Goal: Check status: Check status

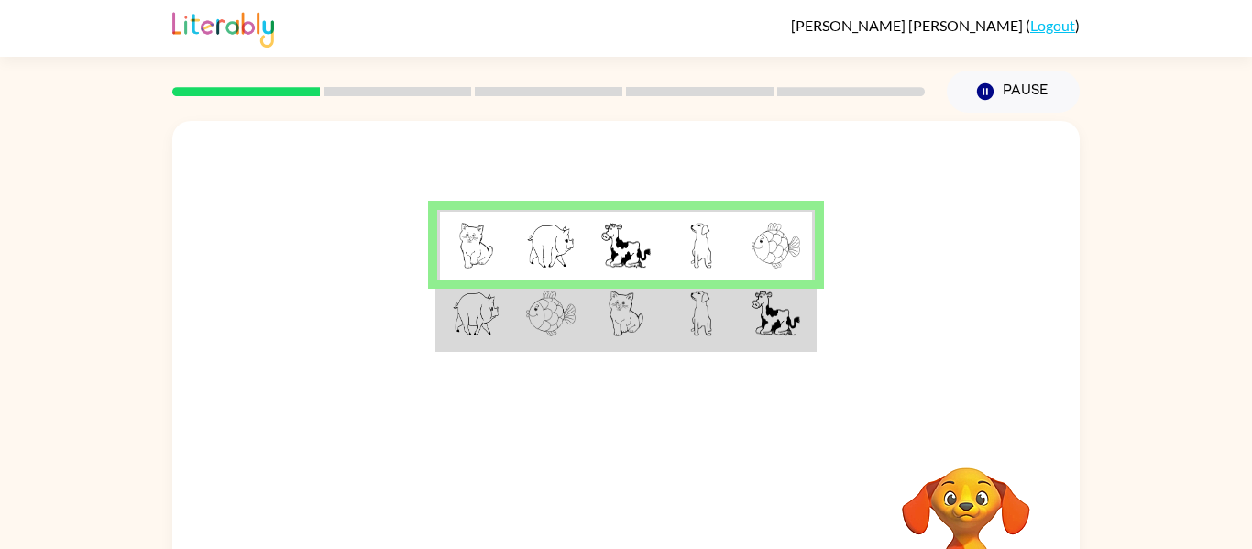
click at [467, 249] on img at bounding box center [476, 246] width 35 height 46
click at [368, 248] on div at bounding box center [625, 275] width 907 height 308
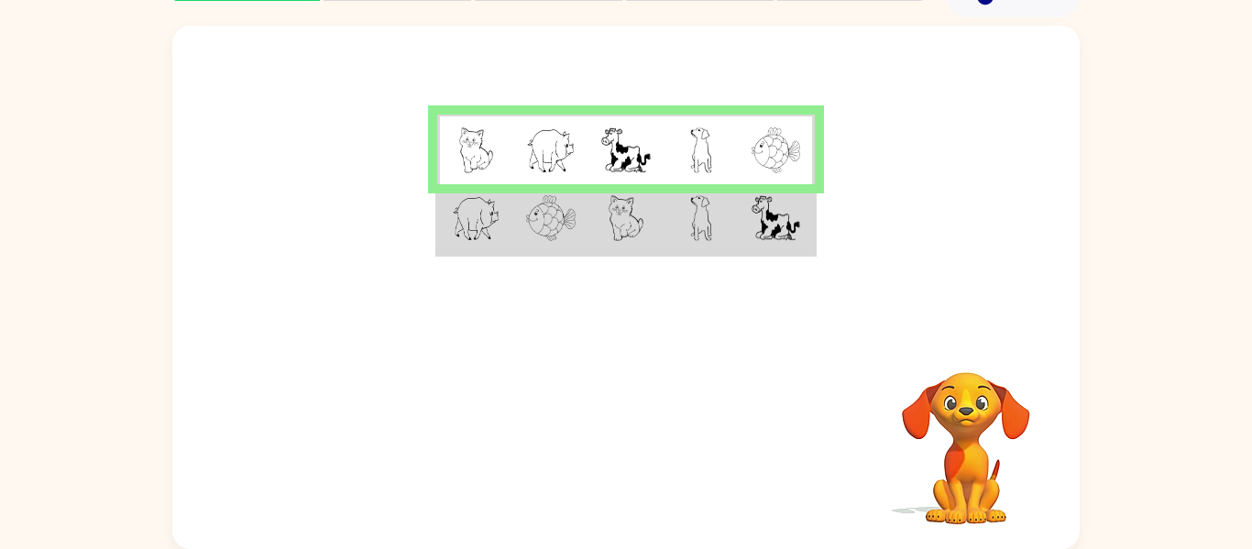
click at [698, 302] on div at bounding box center [625, 180] width 907 height 308
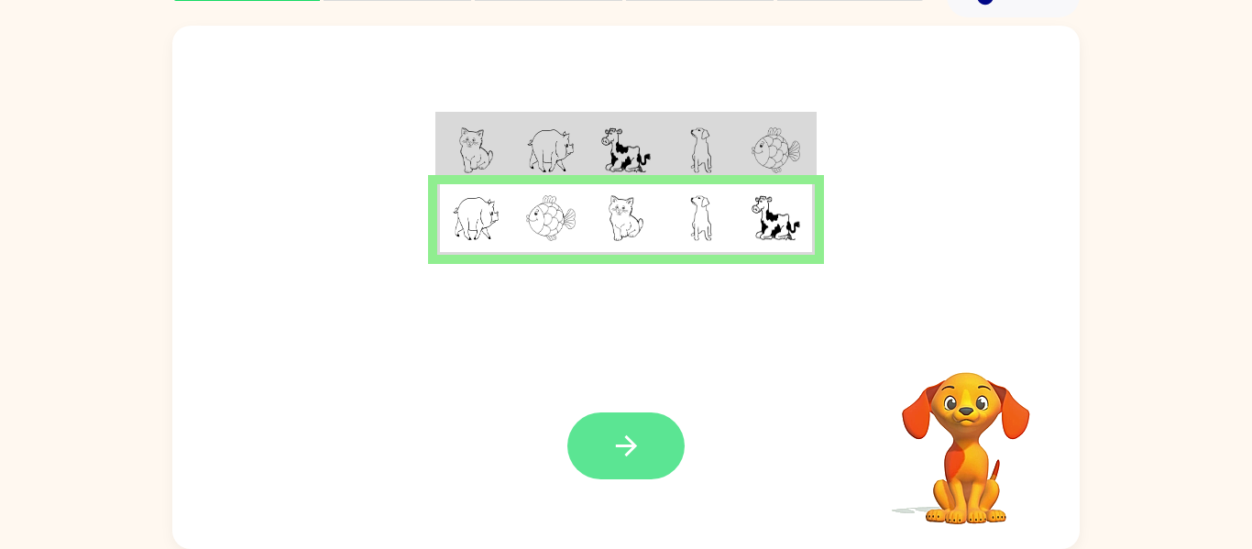
click at [639, 434] on icon "button" at bounding box center [626, 446] width 32 height 32
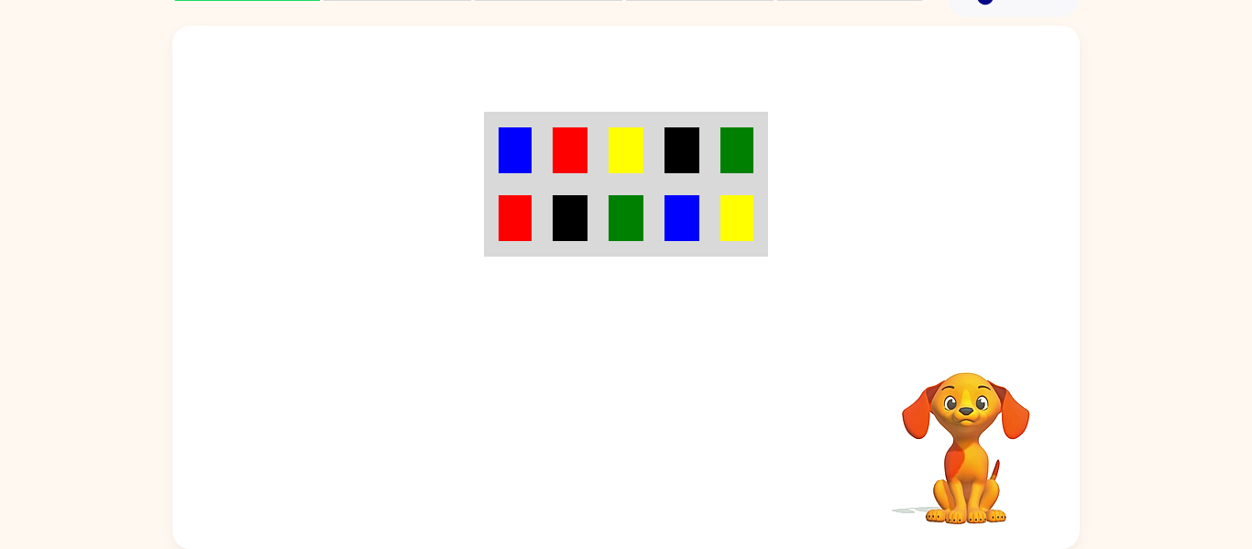
click at [533, 133] on td at bounding box center [515, 150] width 56 height 71
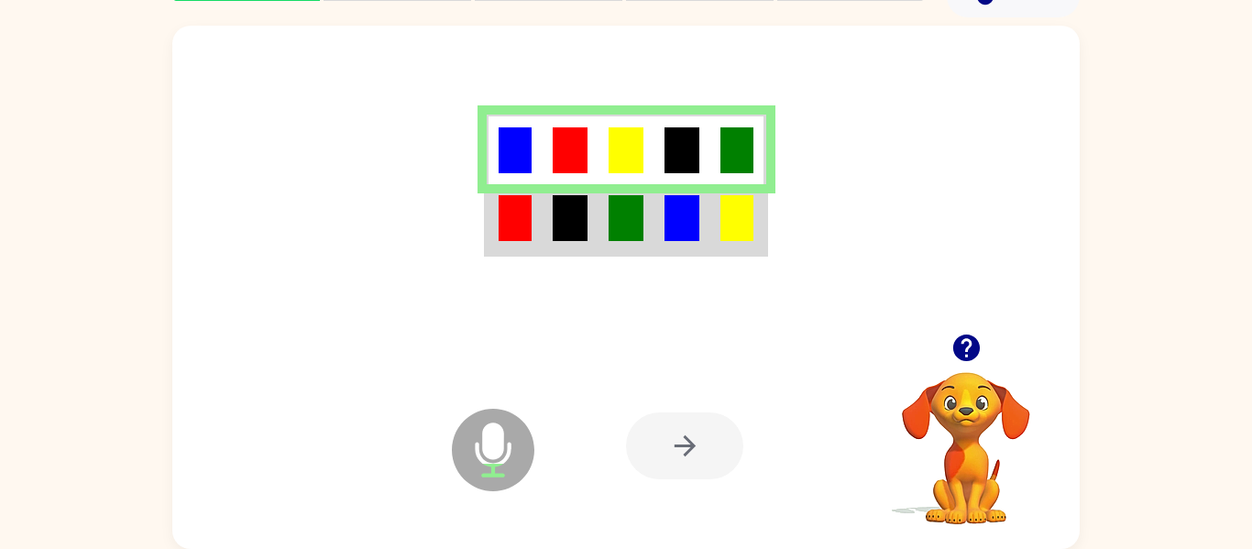
click at [526, 203] on img at bounding box center [515, 218] width 33 height 46
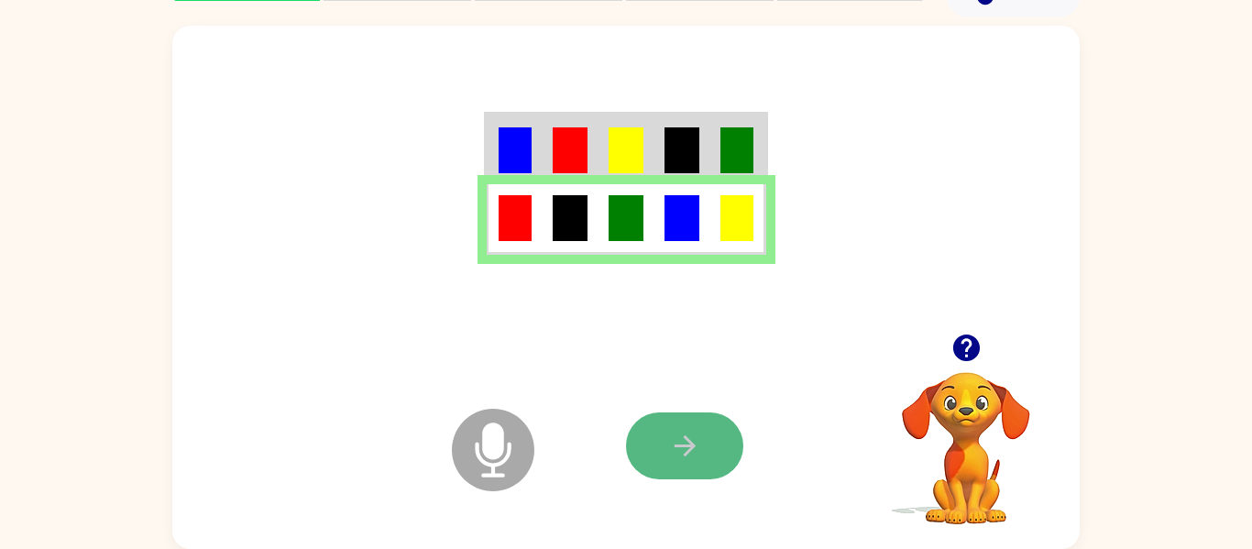
click at [678, 460] on icon "button" at bounding box center [685, 446] width 32 height 32
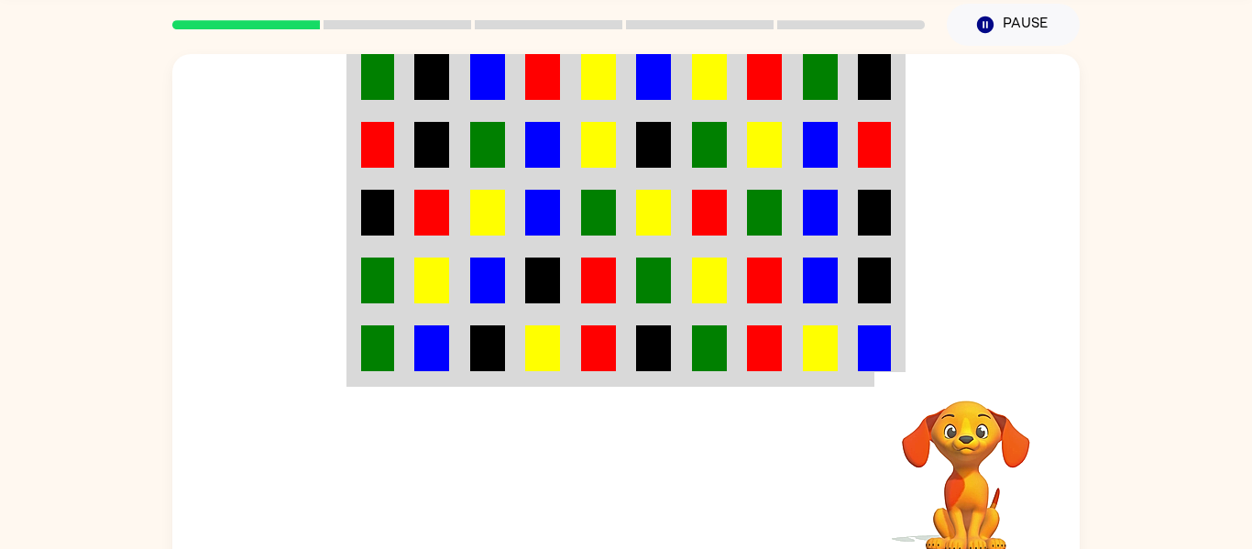
scroll to position [0, 0]
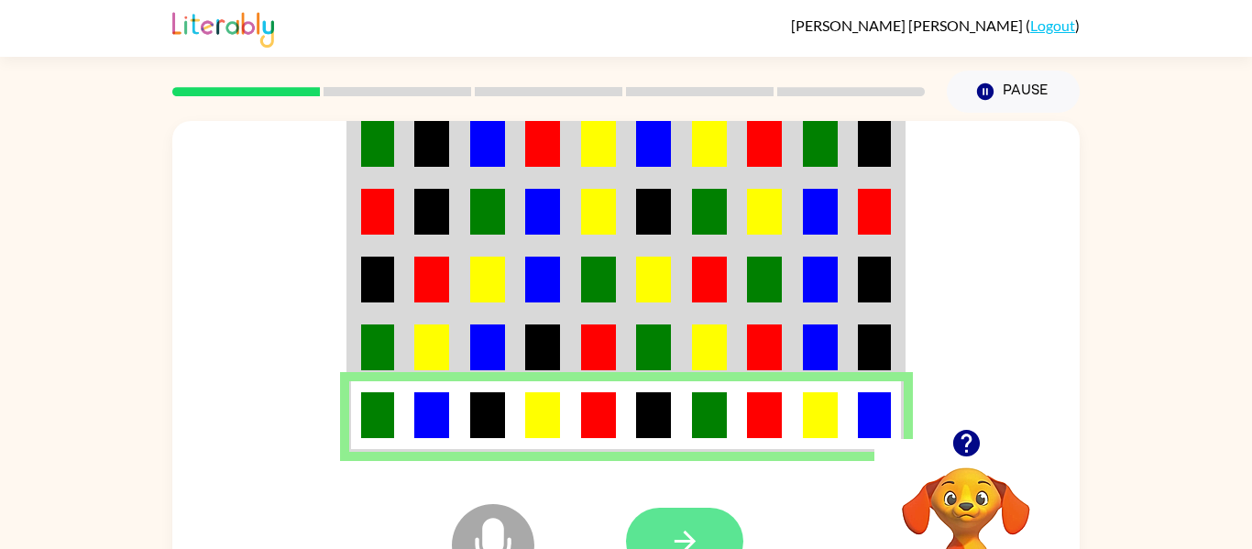
click at [695, 527] on icon "button" at bounding box center [685, 541] width 32 height 32
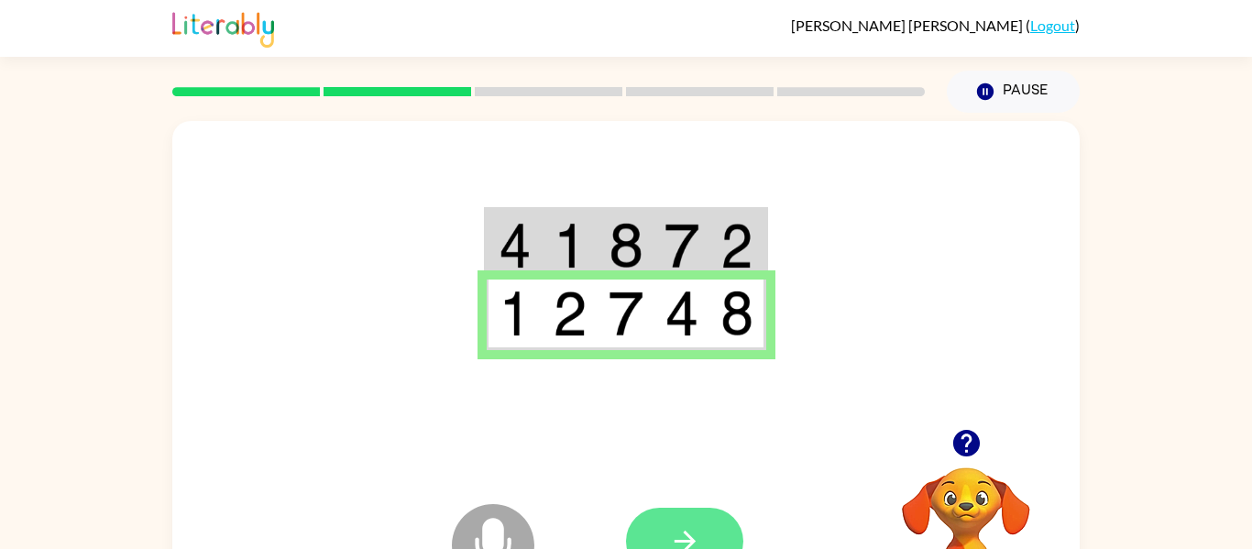
click at [685, 526] on icon "button" at bounding box center [685, 541] width 32 height 32
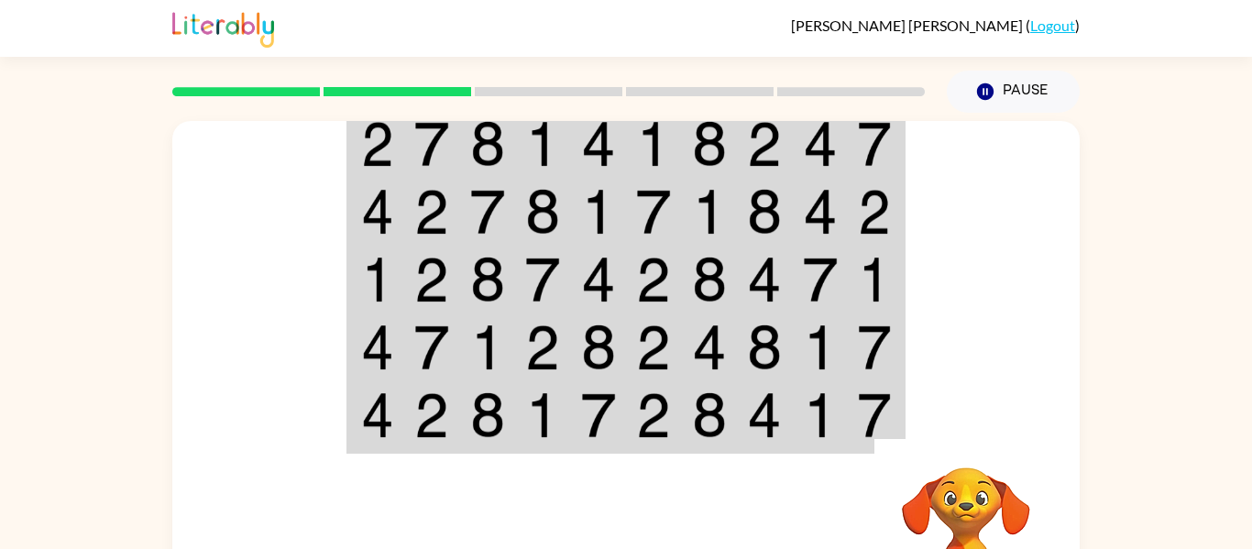
click at [481, 140] on img at bounding box center [487, 144] width 35 height 46
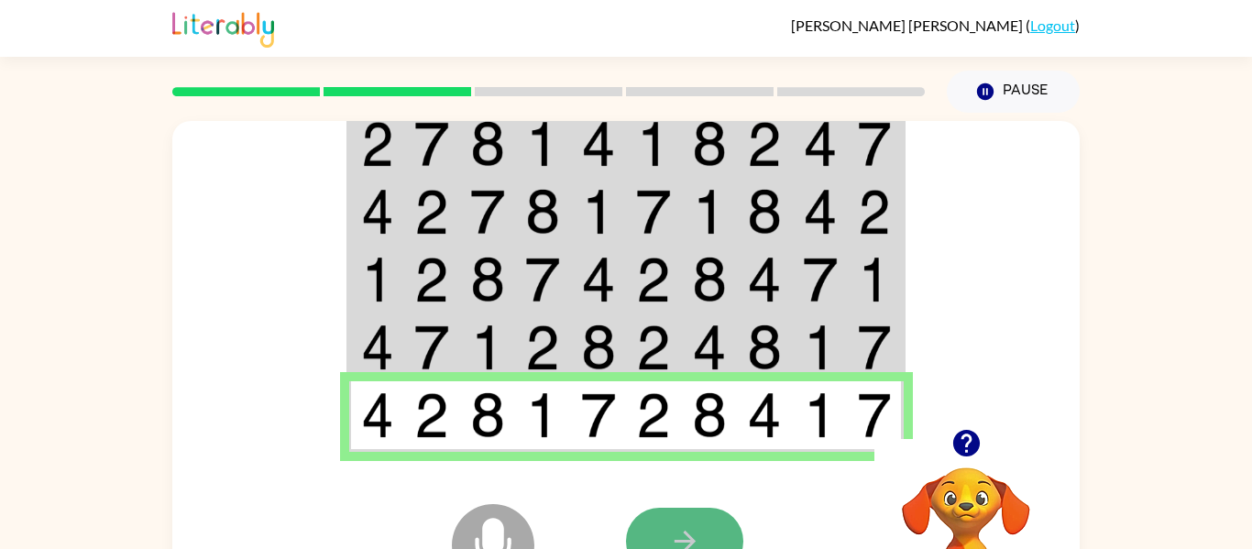
click at [689, 533] on icon "button" at bounding box center [685, 541] width 32 height 32
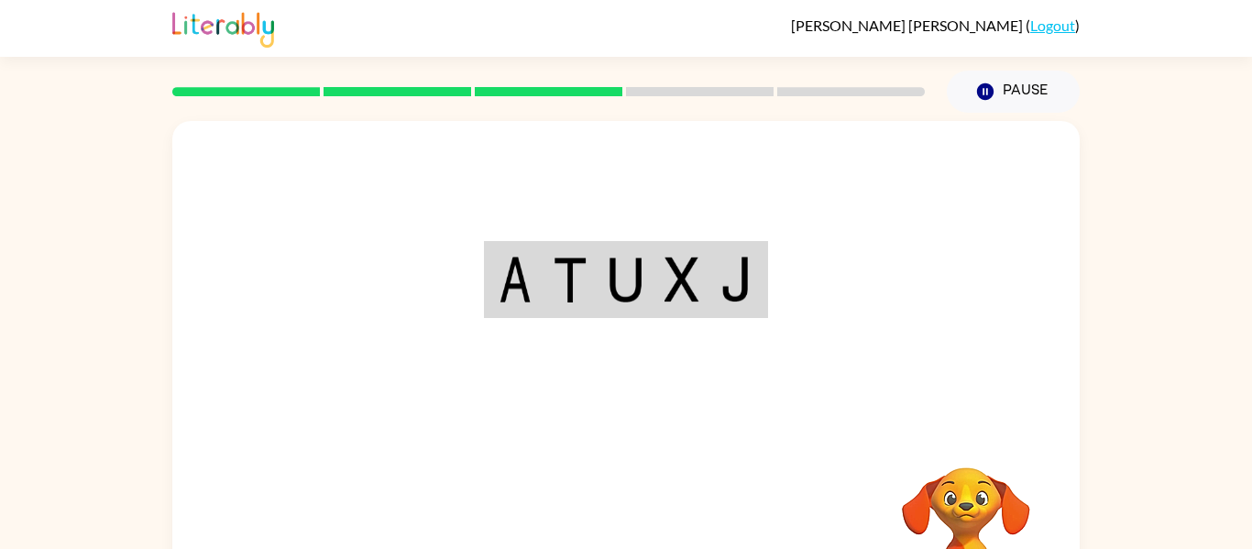
click at [565, 284] on img at bounding box center [570, 280] width 35 height 46
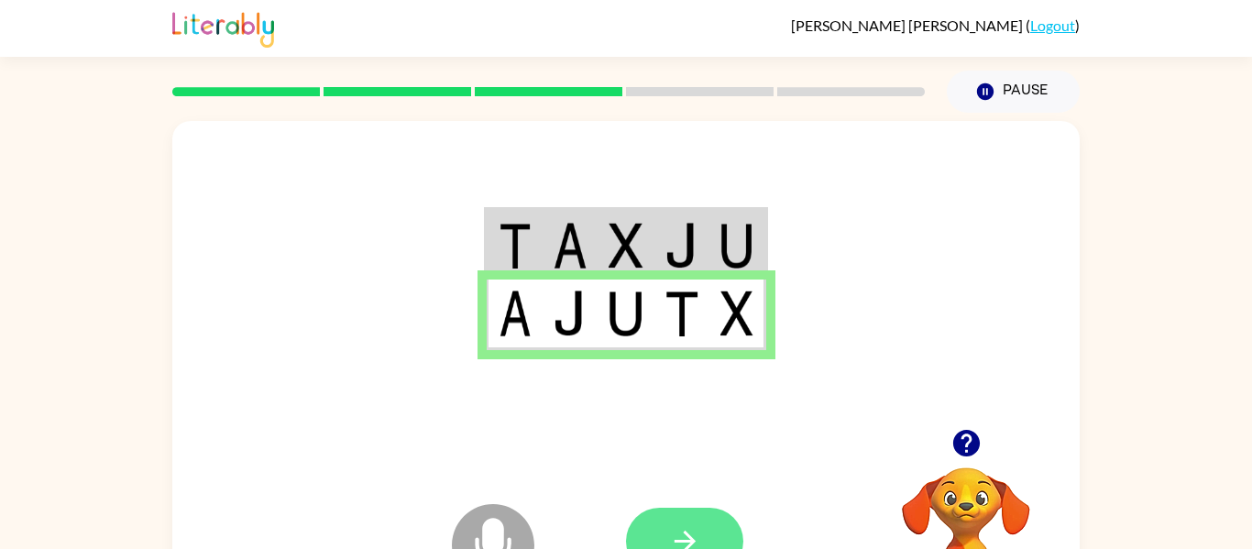
click at [690, 512] on button "button" at bounding box center [684, 541] width 117 height 67
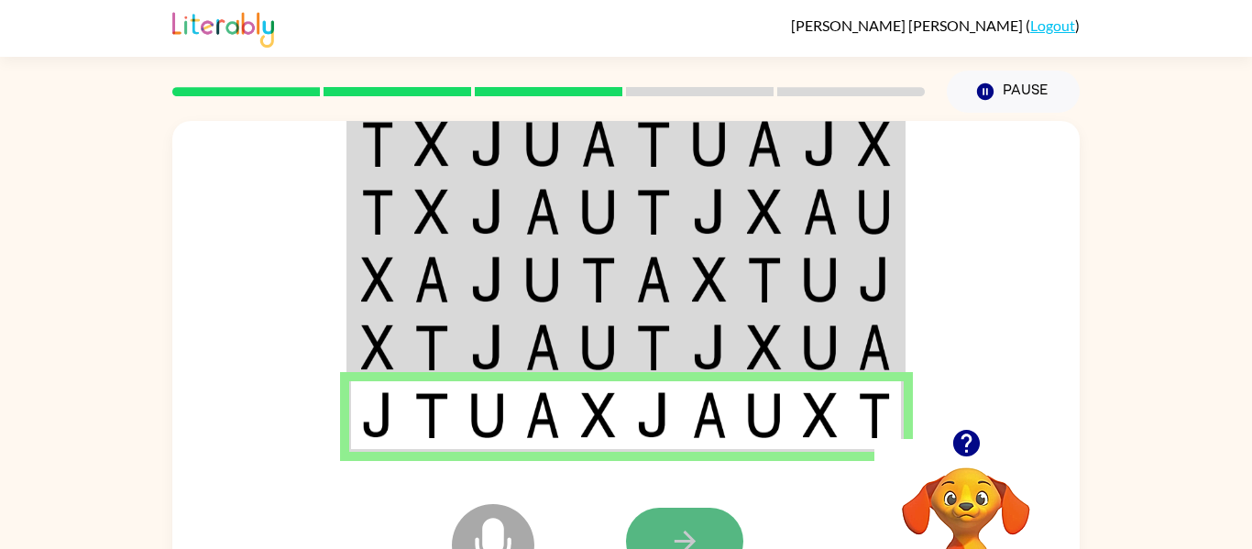
click at [684, 512] on button "button" at bounding box center [684, 541] width 117 height 67
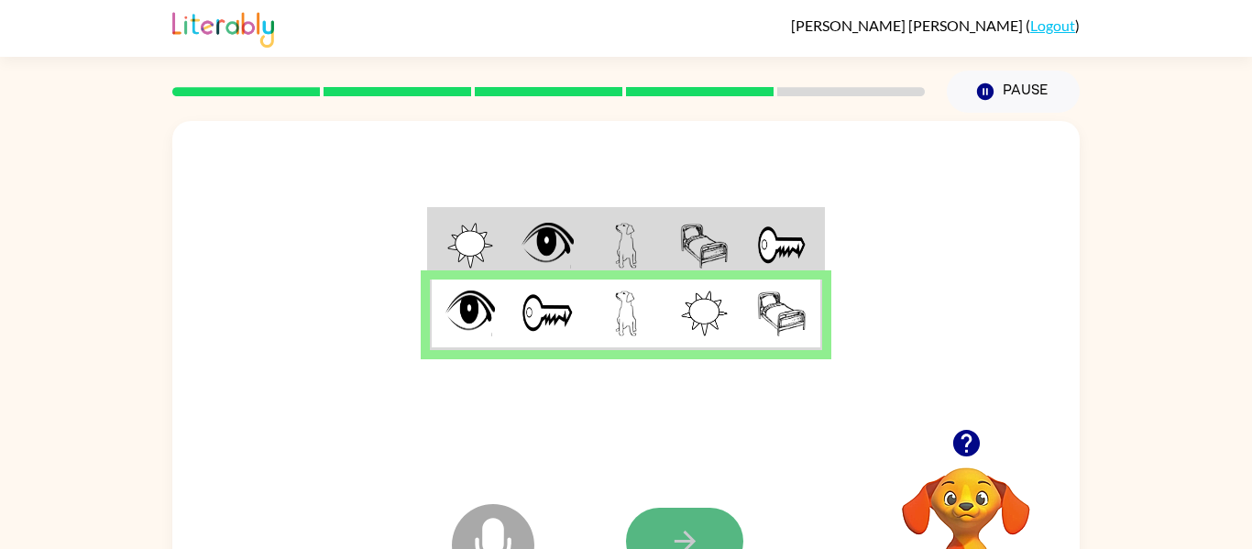
click at [699, 534] on icon "button" at bounding box center [685, 541] width 32 height 32
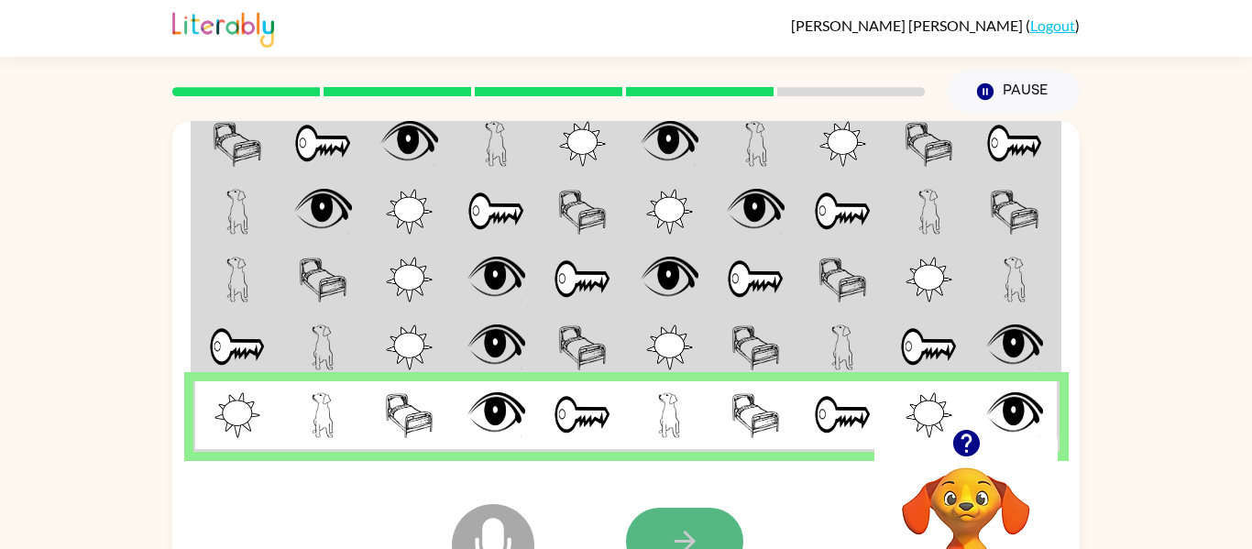
click at [671, 525] on icon "button" at bounding box center [685, 541] width 32 height 32
